Goal: Task Accomplishment & Management: Manage account settings

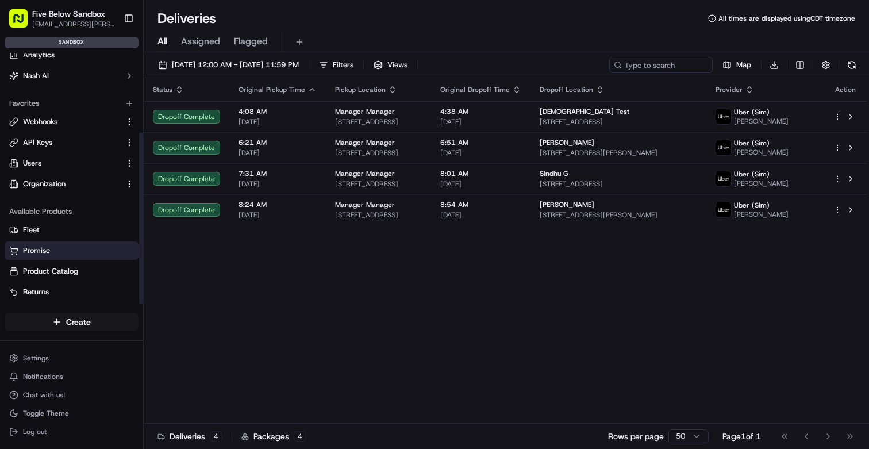
scroll to position [117, 0]
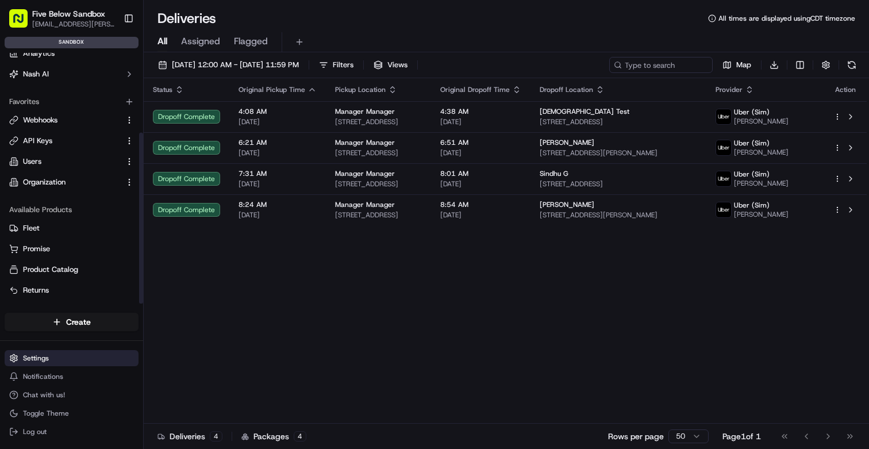
click at [52, 360] on html "Five Below Sandbox [EMAIL_ADDRESS][PERSON_NAME][DOMAIN_NAME] Toggle Sidebar san…" at bounding box center [434, 224] width 869 height 449
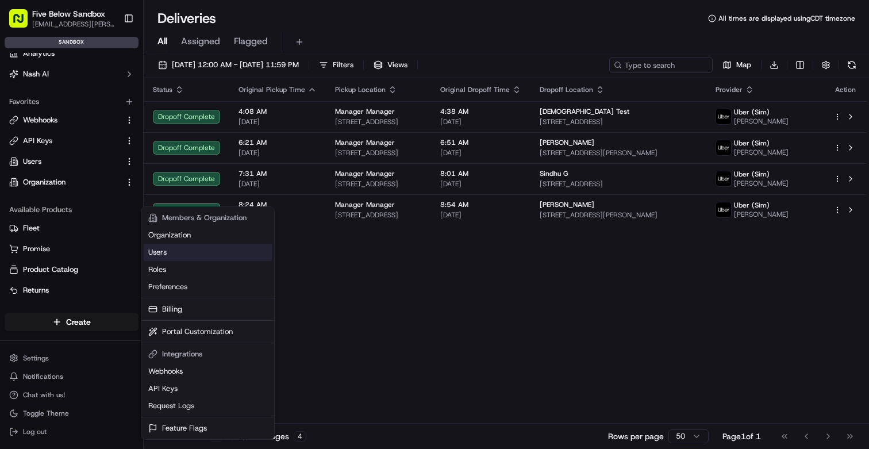
click at [182, 255] on link "Users" at bounding box center [208, 252] width 128 height 17
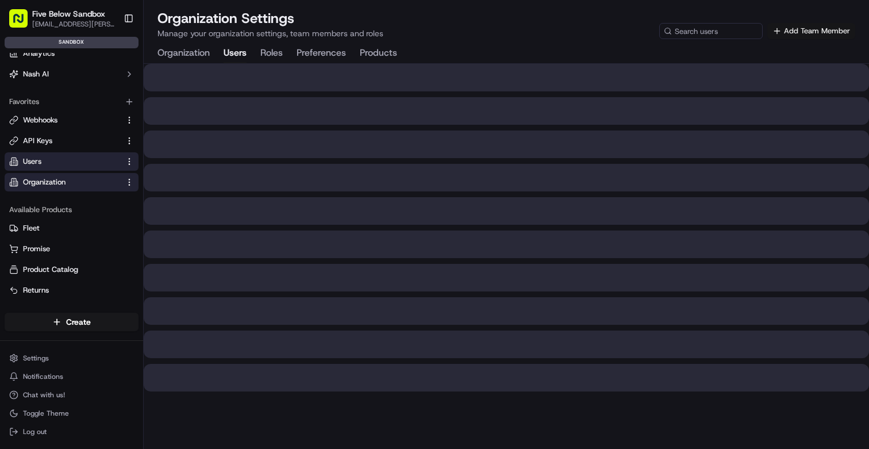
click at [823, 33] on button "Add Team Member" at bounding box center [811, 31] width 88 height 16
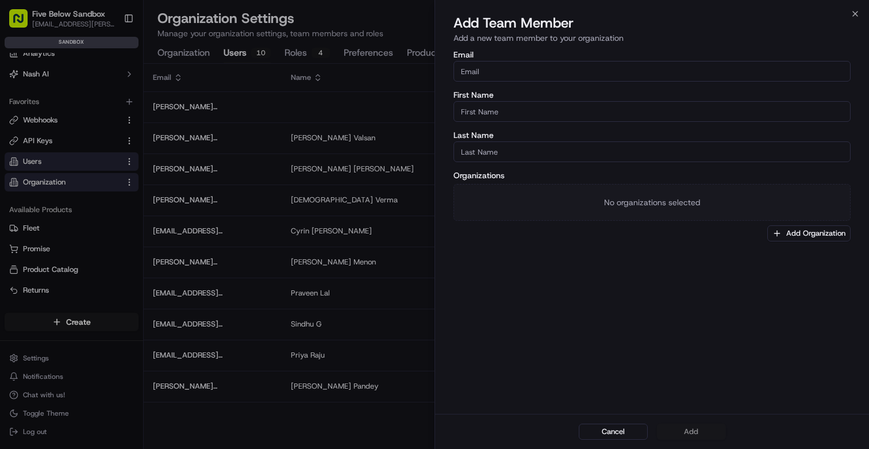
click at [511, 76] on input "Email" at bounding box center [651, 71] width 397 height 21
type input "[EMAIL_ADDRESS][DOMAIN_NAME]"
click at [499, 111] on input "First Name" at bounding box center [651, 111] width 397 height 21
type input "Priya"
type input "Raju"
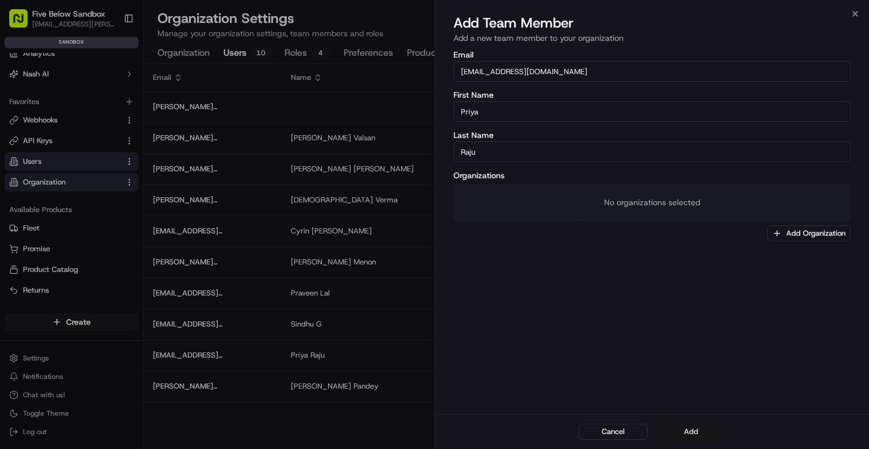
click at [685, 433] on button "Add" at bounding box center [691, 431] width 69 height 16
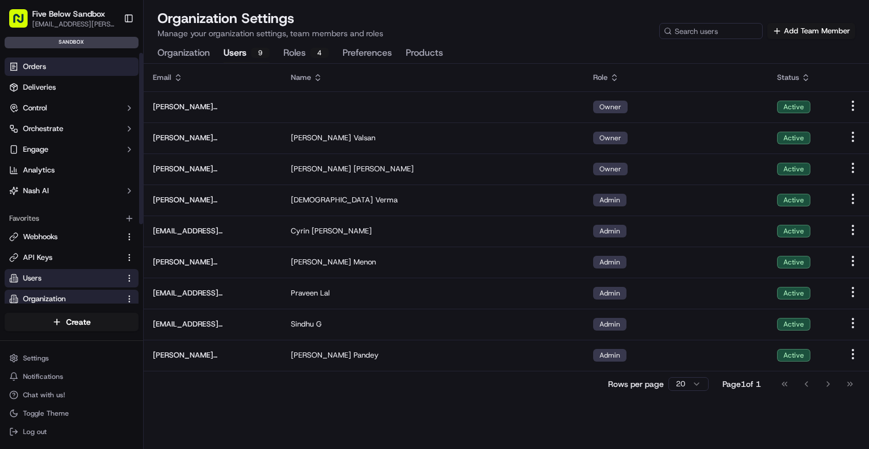
click at [75, 65] on link "Orders" at bounding box center [72, 66] width 134 height 18
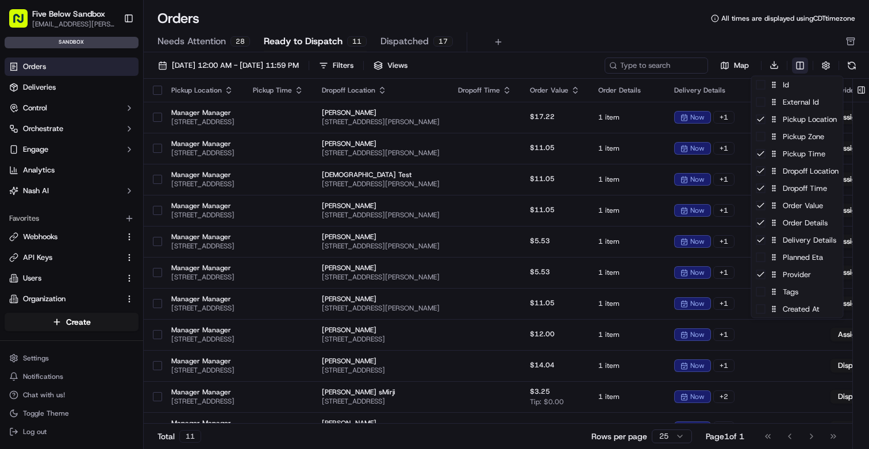
click at [799, 67] on html "Five Below Sandbox cyrin.shelly@fivebelow.com Toggle Sidebar sandbox Orders Del…" at bounding box center [434, 224] width 869 height 449
click at [764, 89] on div "Id" at bounding box center [796, 84] width 91 height 17
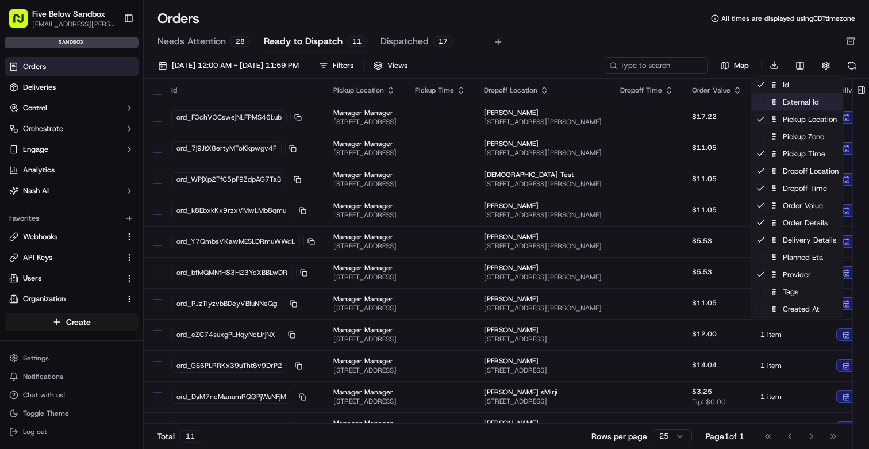
click at [765, 105] on div "External Id" at bounding box center [796, 102] width 91 height 17
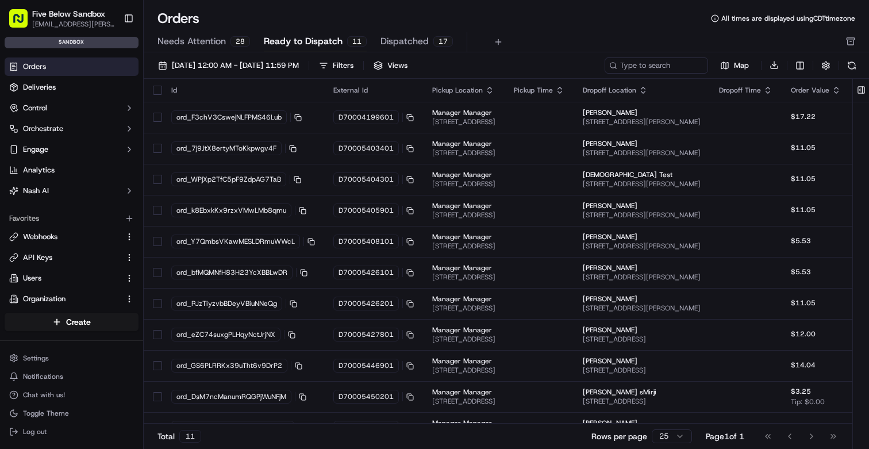
click at [658, 38] on html "Five Below Sandbox cyrin.shelly@fivebelow.com Toggle Sidebar sandbox Orders Del…" at bounding box center [434, 224] width 869 height 449
click at [38, 356] on html "Five Below Sandbox cyrin.shelly@fivebelow.com Toggle Sidebar sandbox Orders Del…" at bounding box center [434, 224] width 869 height 449
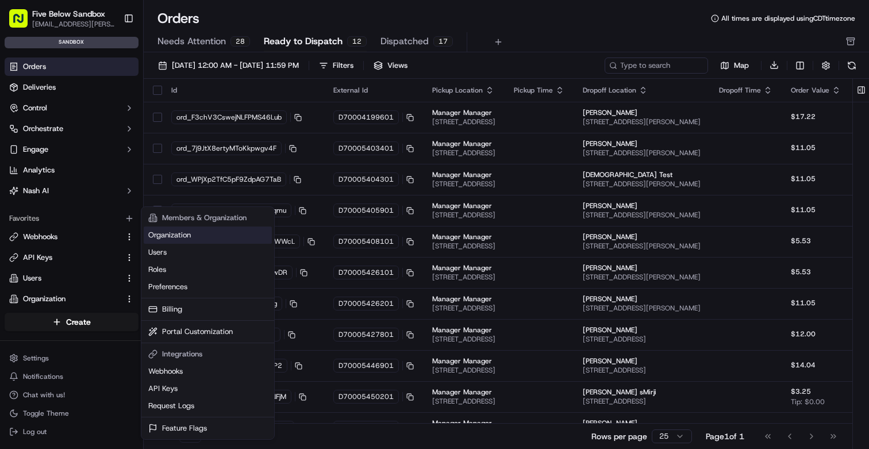
click at [174, 238] on link "Organization" at bounding box center [208, 234] width 128 height 17
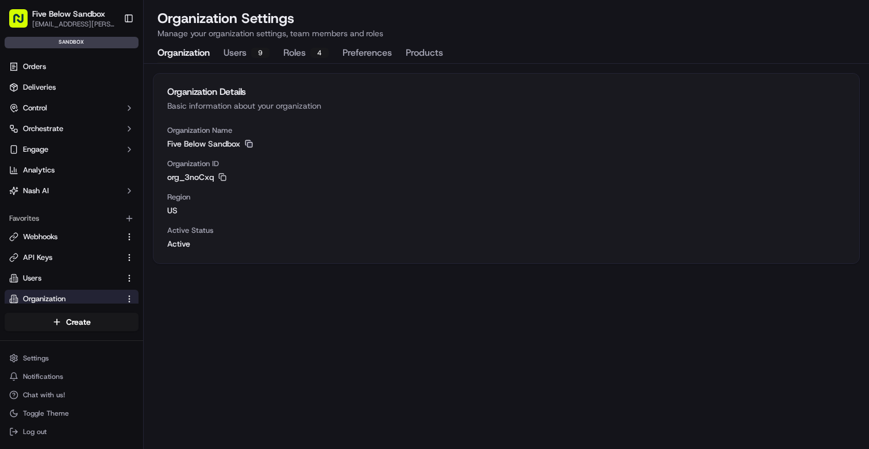
click at [251, 143] on icon "button" at bounding box center [249, 144] width 8 height 8
click at [233, 52] on button "Users 9" at bounding box center [246, 54] width 46 height 20
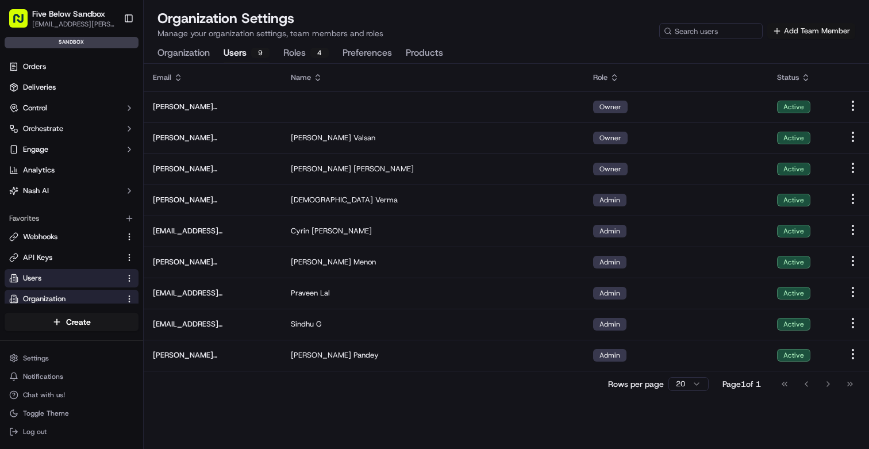
click at [791, 31] on button "Add Team Member" at bounding box center [811, 31] width 88 height 16
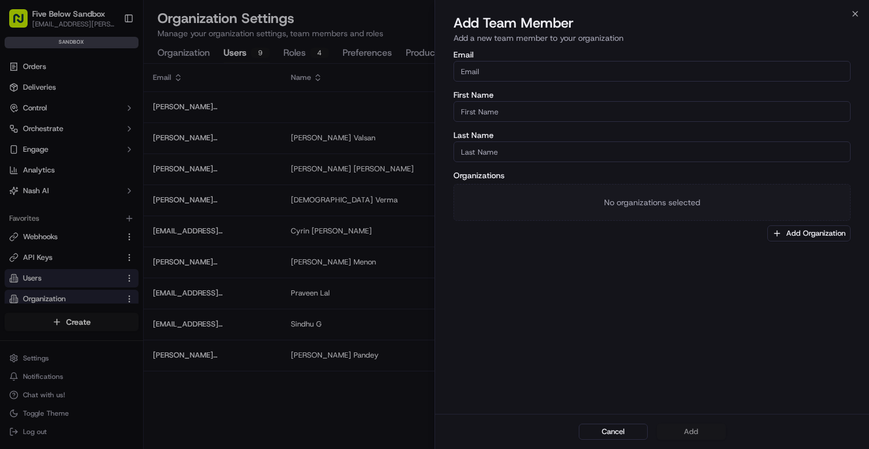
click at [500, 71] on input "Email" at bounding box center [651, 71] width 397 height 21
type input "[EMAIL_ADDRESS][DOMAIN_NAME]"
type input "Cyrin"
type input "[PERSON_NAME]"
click at [813, 233] on button "Add Organization" at bounding box center [808, 233] width 83 height 16
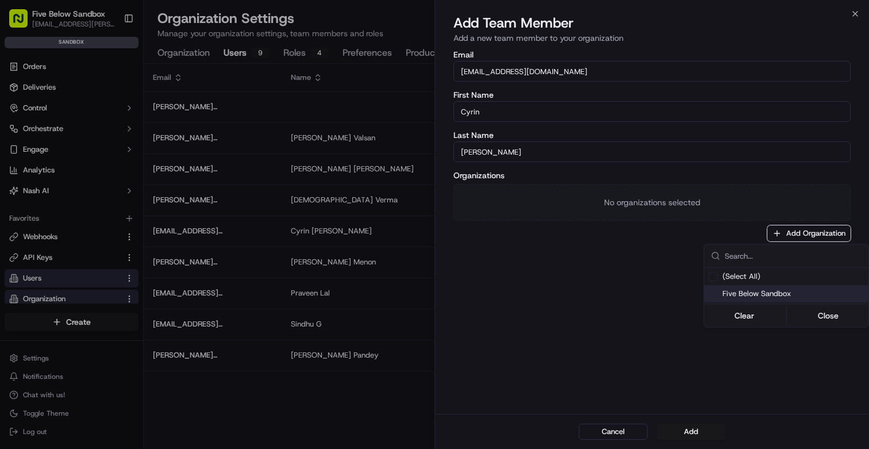
click at [774, 291] on span "Five Below Sandbox" at bounding box center [792, 293] width 141 height 10
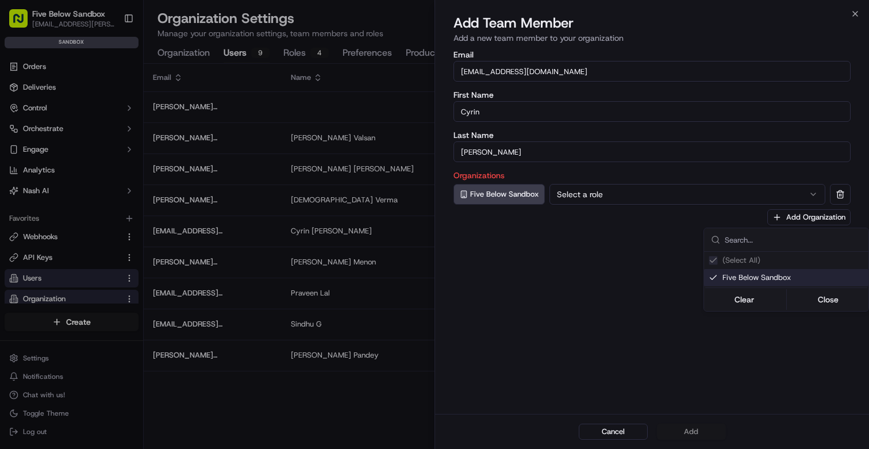
click at [603, 197] on div at bounding box center [434, 224] width 869 height 449
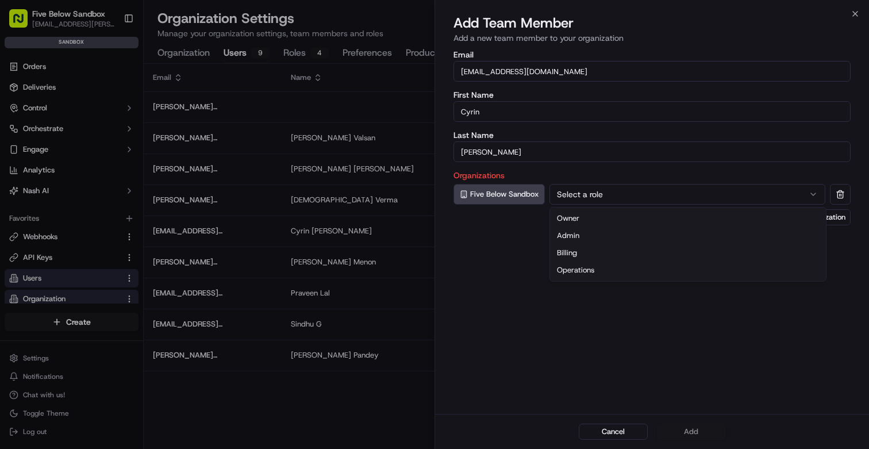
click at [630, 194] on button "Select a role" at bounding box center [687, 194] width 276 height 21
click at [685, 429] on button "Add" at bounding box center [691, 431] width 69 height 16
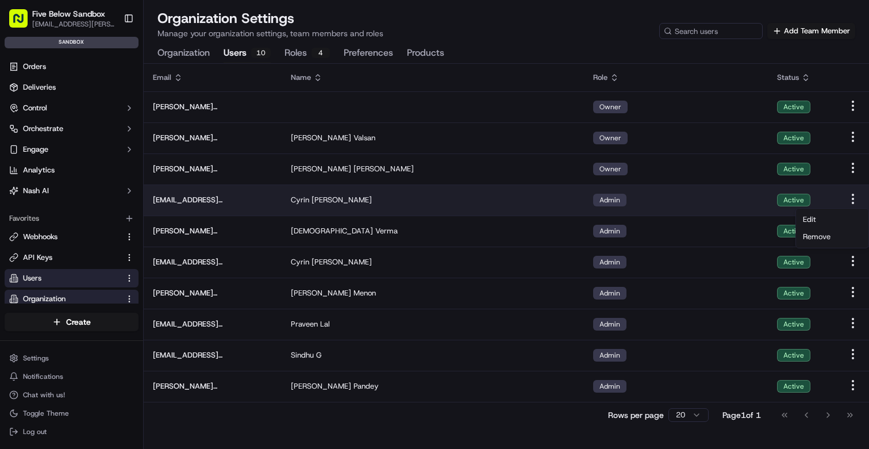
click at [854, 199] on html "Five Below Sandbox cyrin.shelly@fivebelow.com Toggle Sidebar sandbox Orders Del…" at bounding box center [434, 224] width 869 height 449
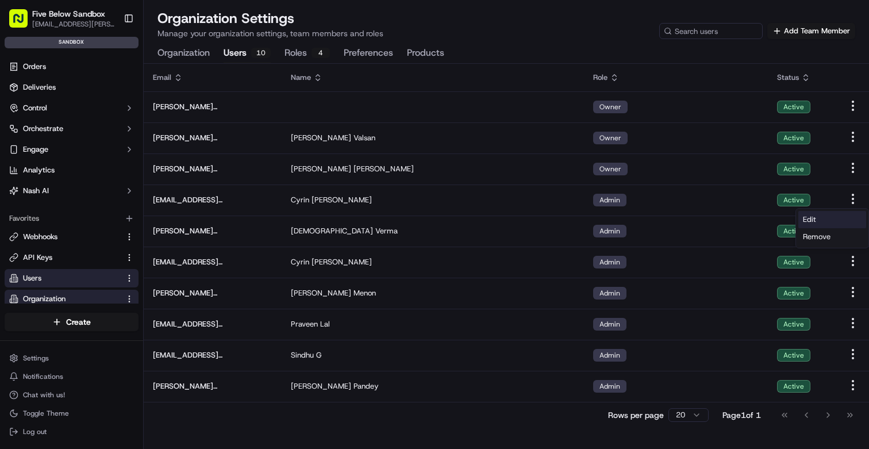
click at [824, 216] on div "Edit" at bounding box center [832, 219] width 68 height 17
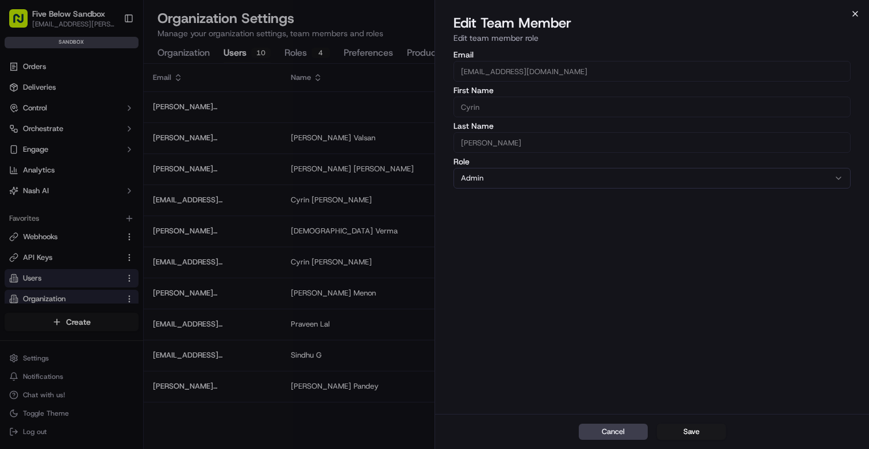
click at [856, 10] on icon "button" at bounding box center [854, 13] width 9 height 9
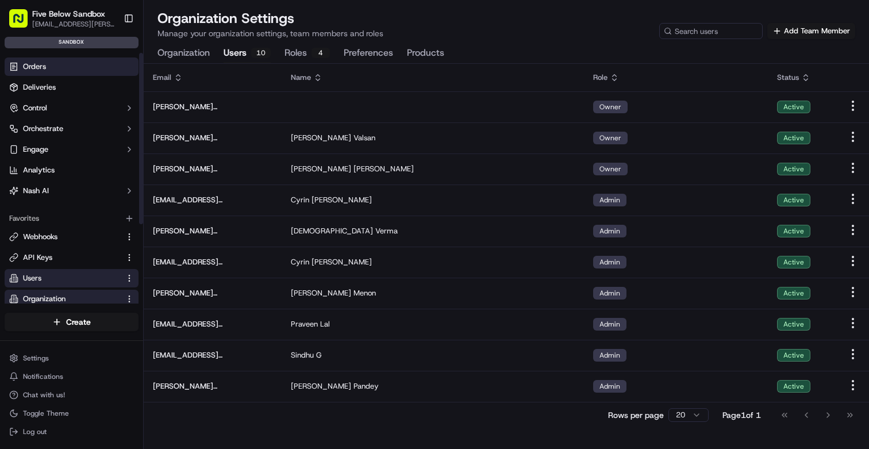
click at [41, 73] on link "Orders" at bounding box center [72, 66] width 134 height 18
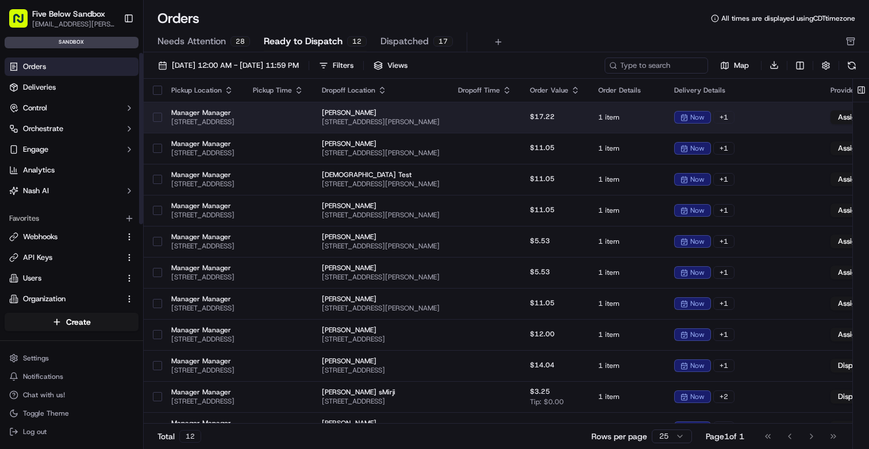
click at [234, 121] on span "10653 Valley Blvd, El Monte, CA 91731, USA" at bounding box center [202, 121] width 63 height 9
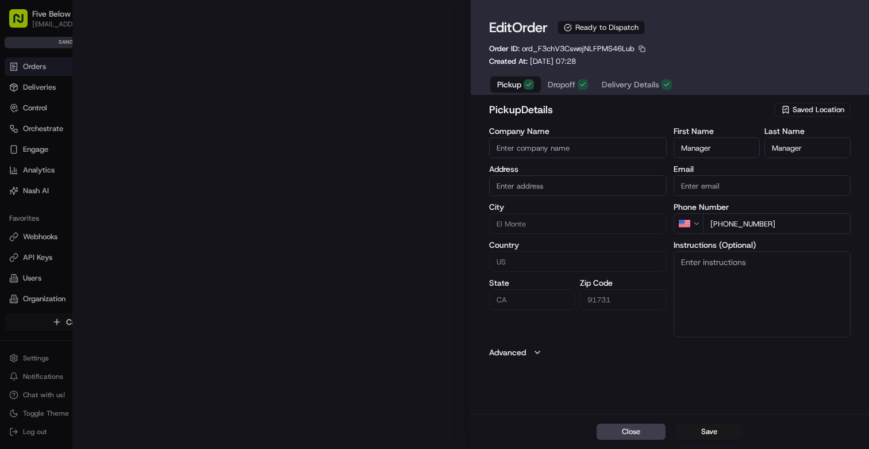
type input "10653 Valley Boulevard, El Monte, CA, 91731"
